Goal: Navigation & Orientation: Find specific page/section

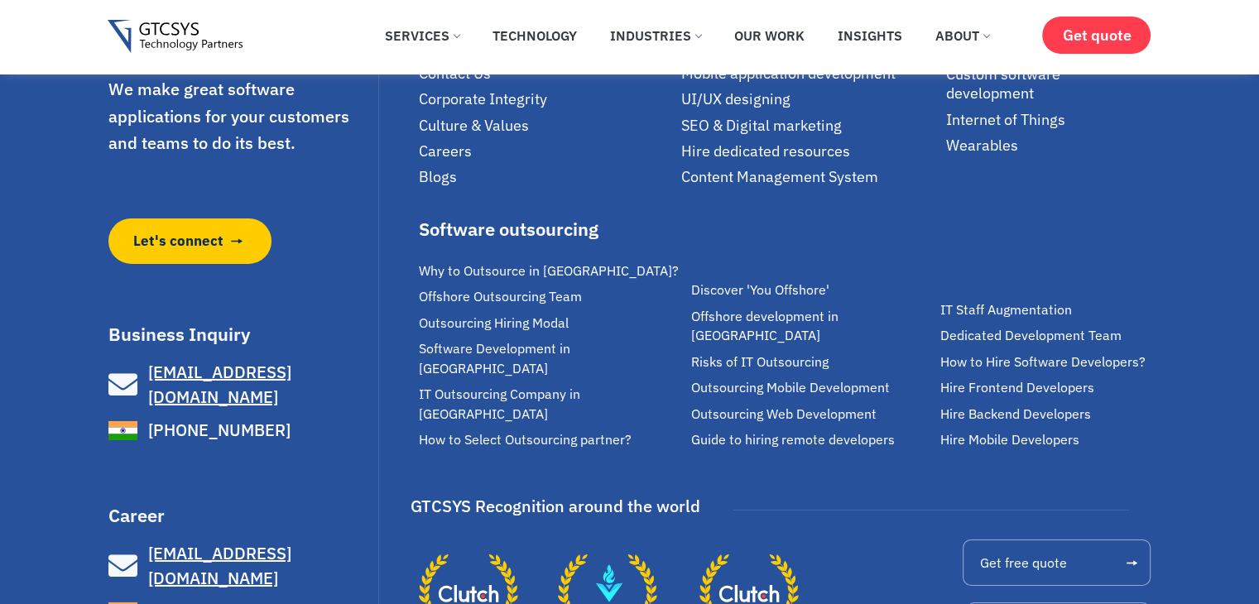
scroll to position [11691, 0]
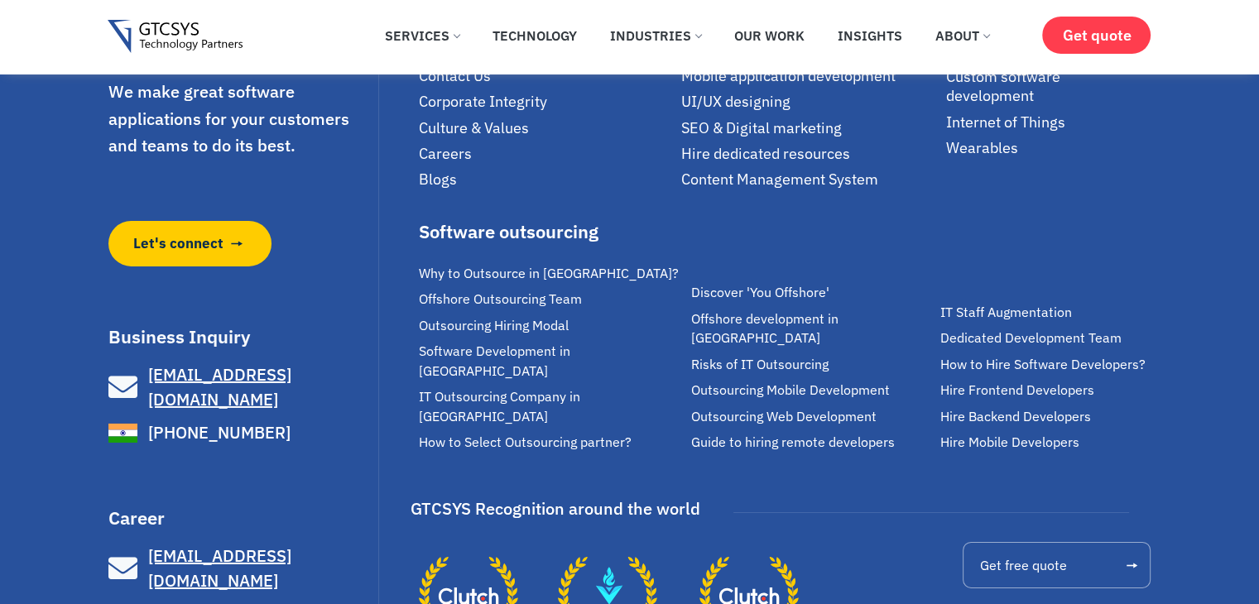
click at [459, 163] on span "Careers" at bounding box center [445, 153] width 53 height 19
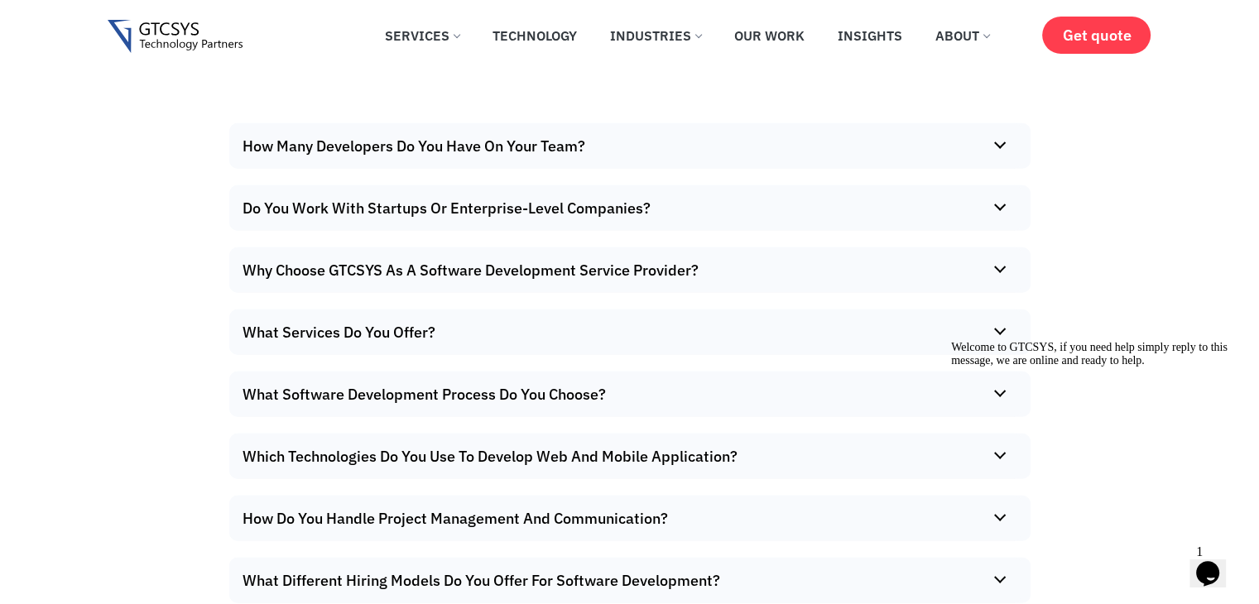
scroll to position [10570, 0]
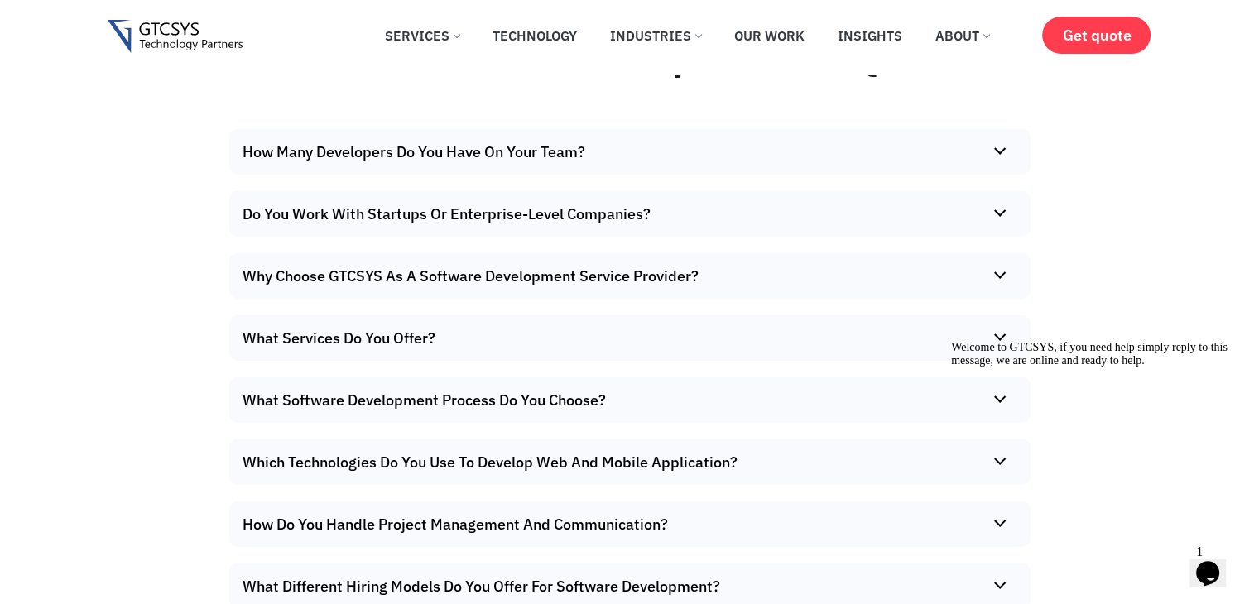
click at [990, 175] on summary "How Many Developers Do You Have On Your Team?" at bounding box center [625, 152] width 793 height 46
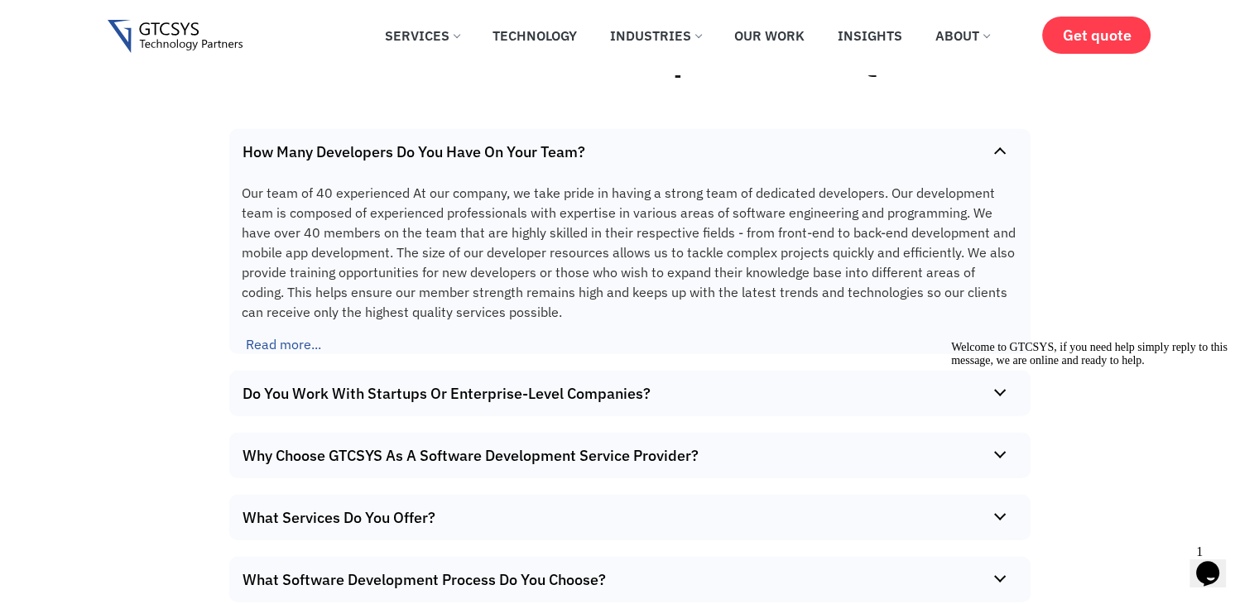
click at [990, 175] on summary "How Many Developers Do You Have On Your Team?" at bounding box center [625, 152] width 793 height 46
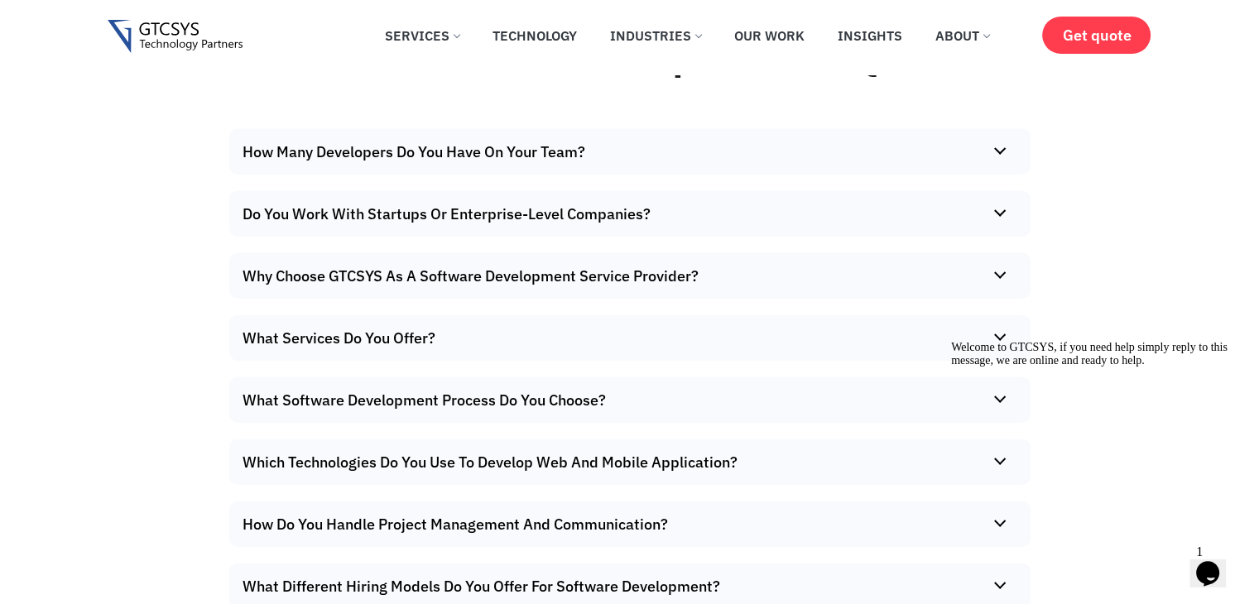
click at [990, 175] on summary "How Many Developers Do You Have On Your Team?" at bounding box center [625, 152] width 793 height 46
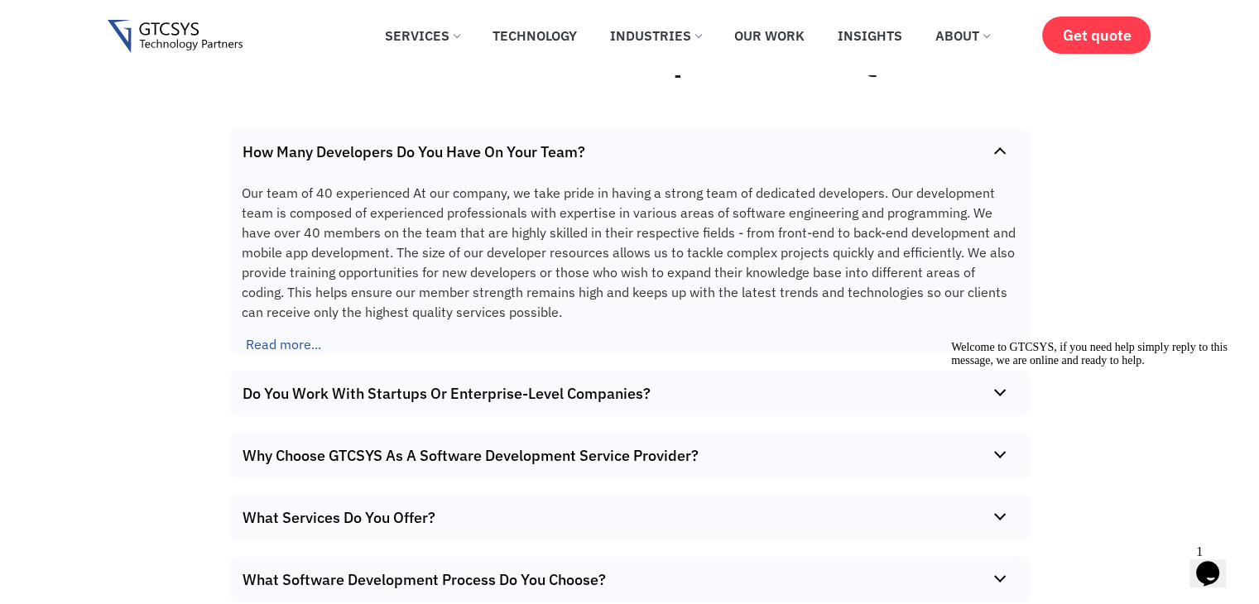
click at [692, 330] on p "Our team of 40 experienced At our company, we take pride in having a strong tea…" at bounding box center [630, 253] width 776 height 156
